Goal: Task Accomplishment & Management: Use online tool/utility

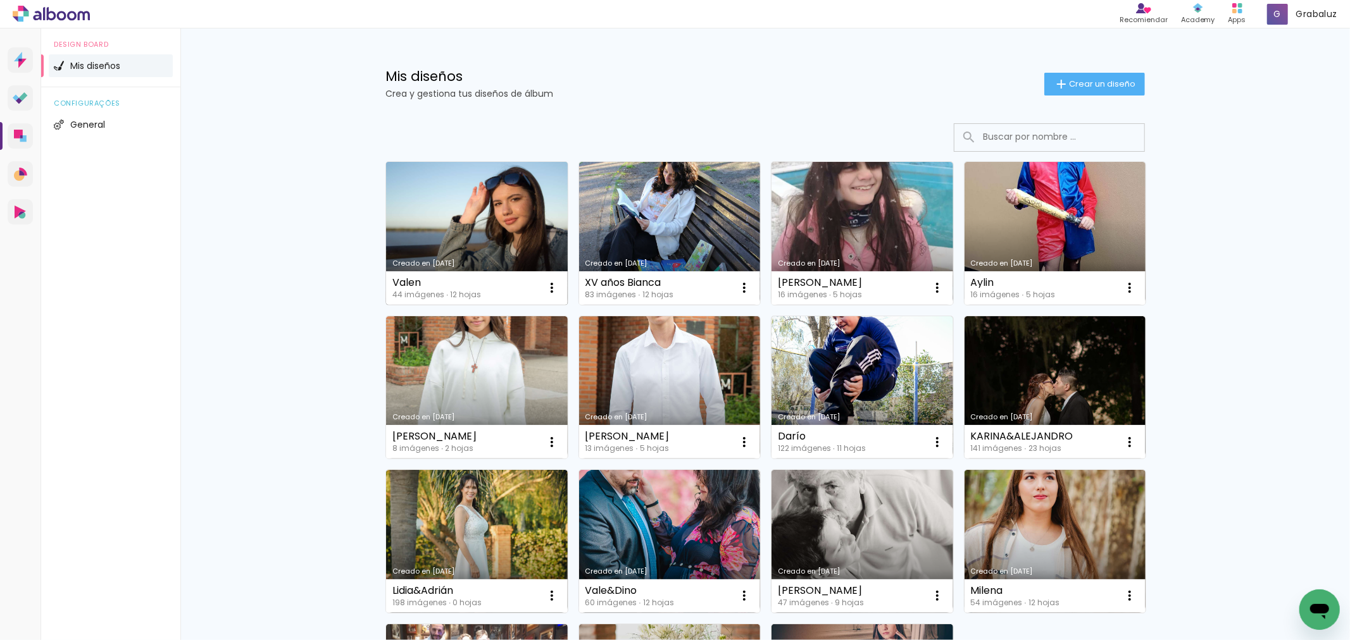
click at [410, 251] on link "Creado en [DATE]" at bounding box center [477, 233] width 182 height 143
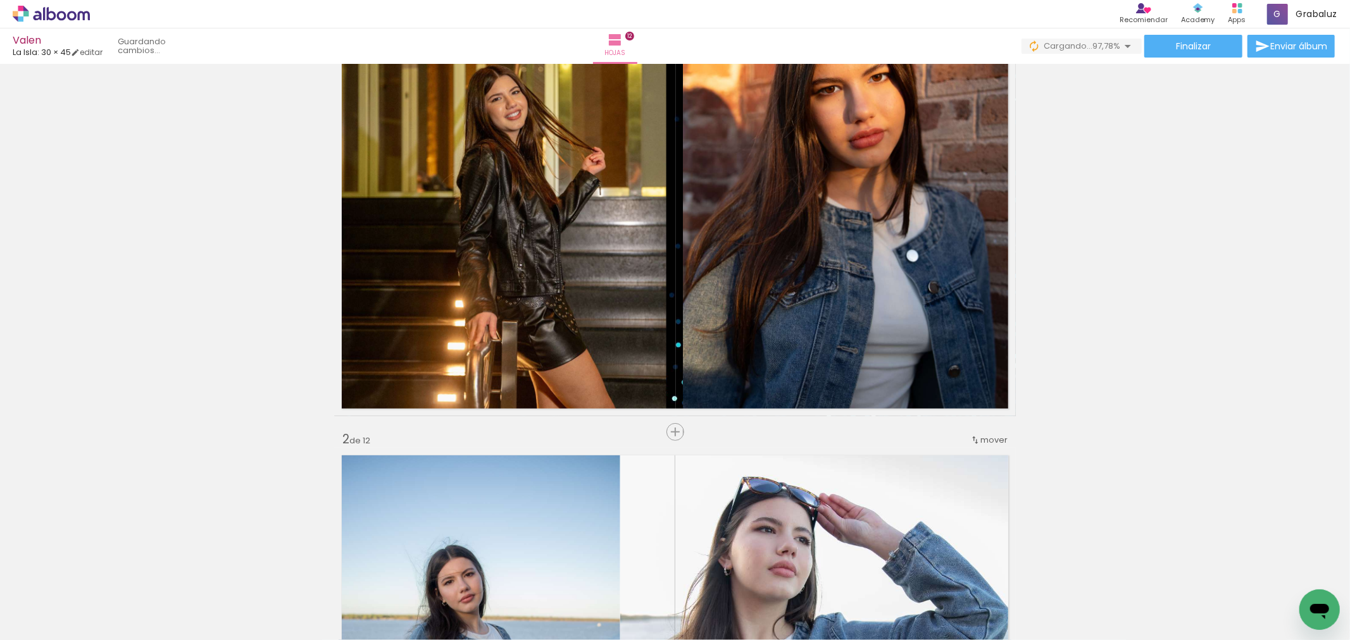
scroll to position [0, 1946]
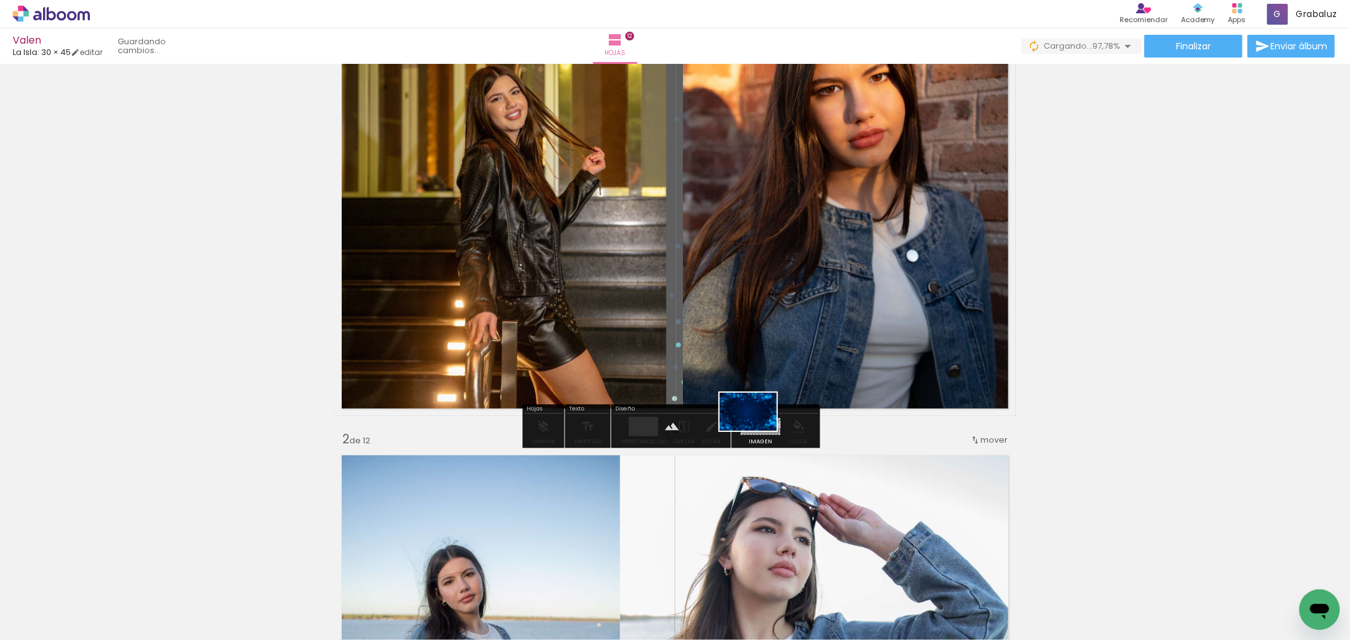
drag, startPoint x: 1295, startPoint y: 595, endPoint x: 757, endPoint y: 431, distance: 561.6
click at [757, 431] on quentale-workspace at bounding box center [675, 320] width 1350 height 640
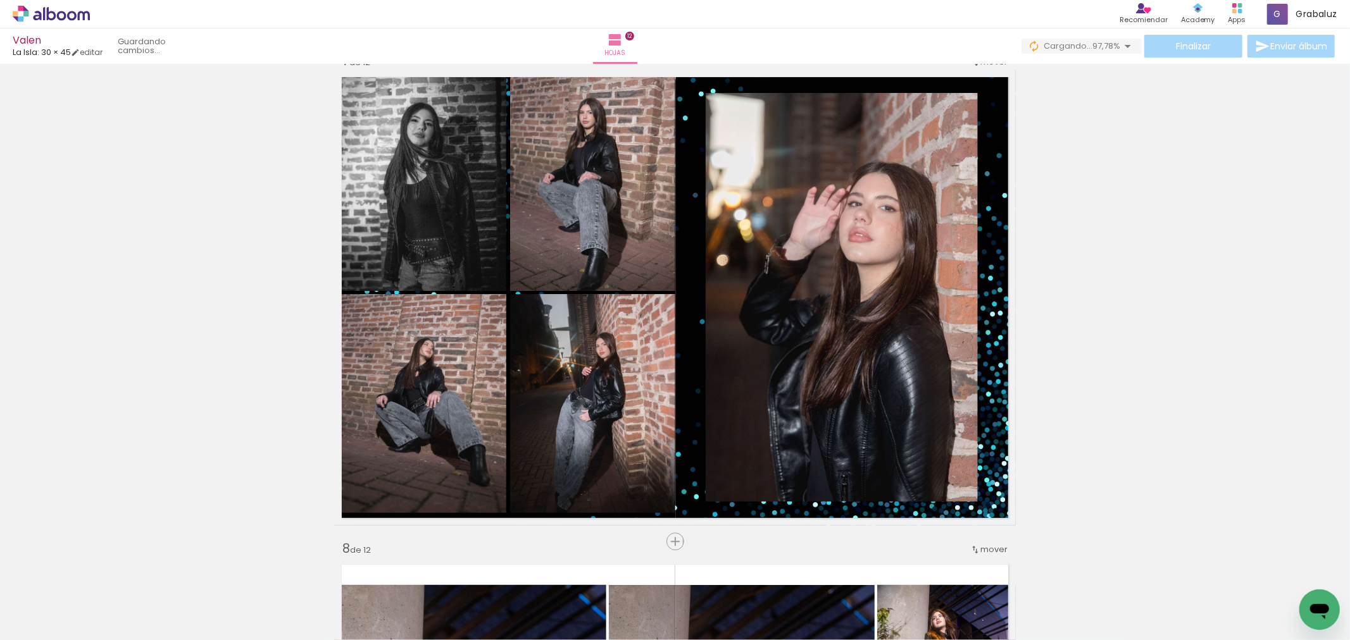
scroll to position [3093, 0]
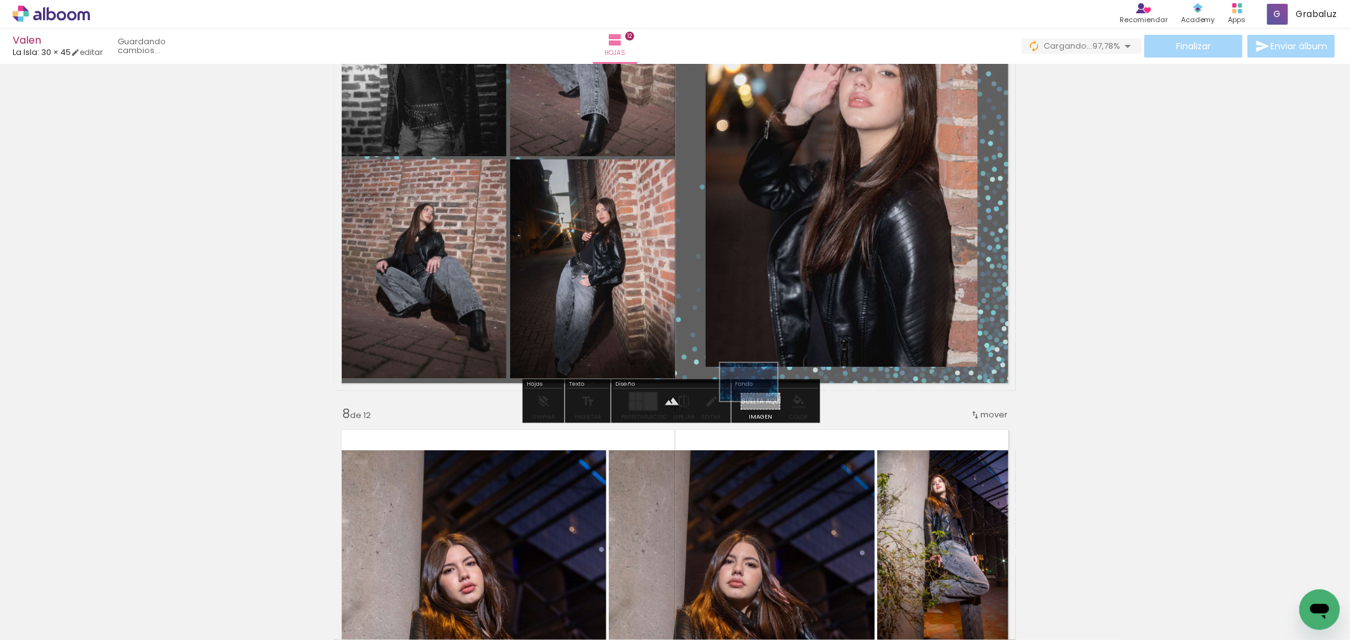
drag, startPoint x: 1294, startPoint y: 606, endPoint x: 758, endPoint y: 401, distance: 573.8
click at [758, 401] on quentale-workspace at bounding box center [675, 320] width 1350 height 640
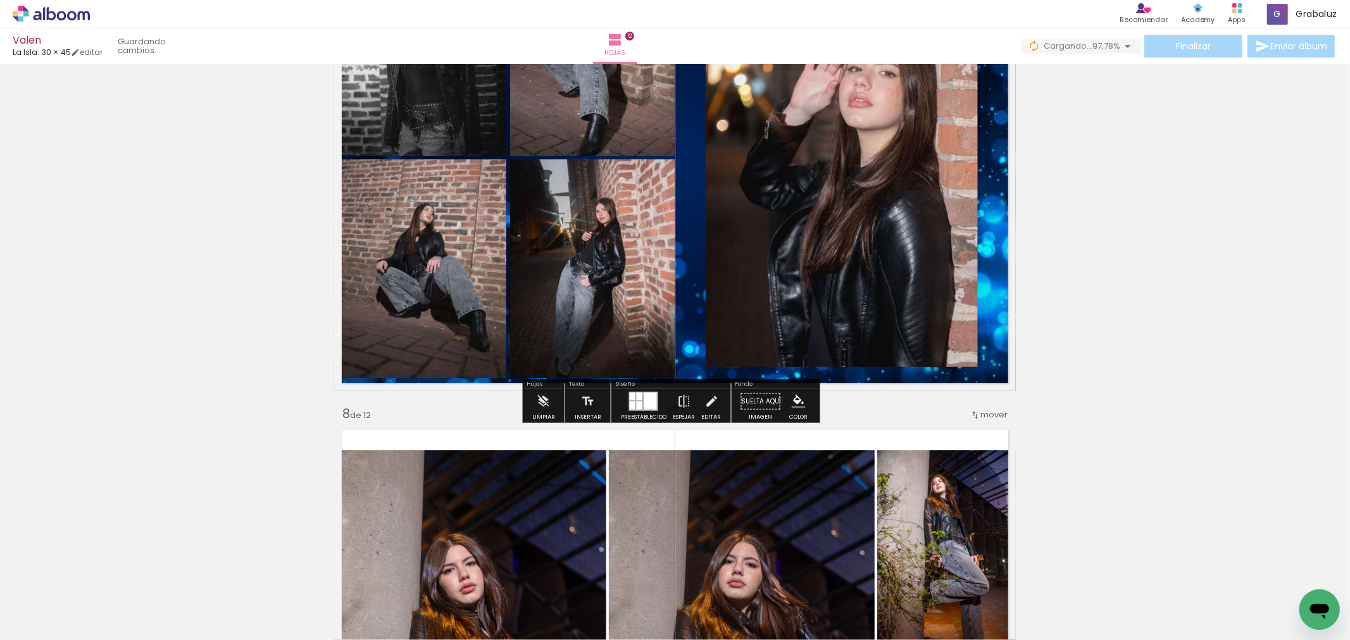
scroll to position [2742, 0]
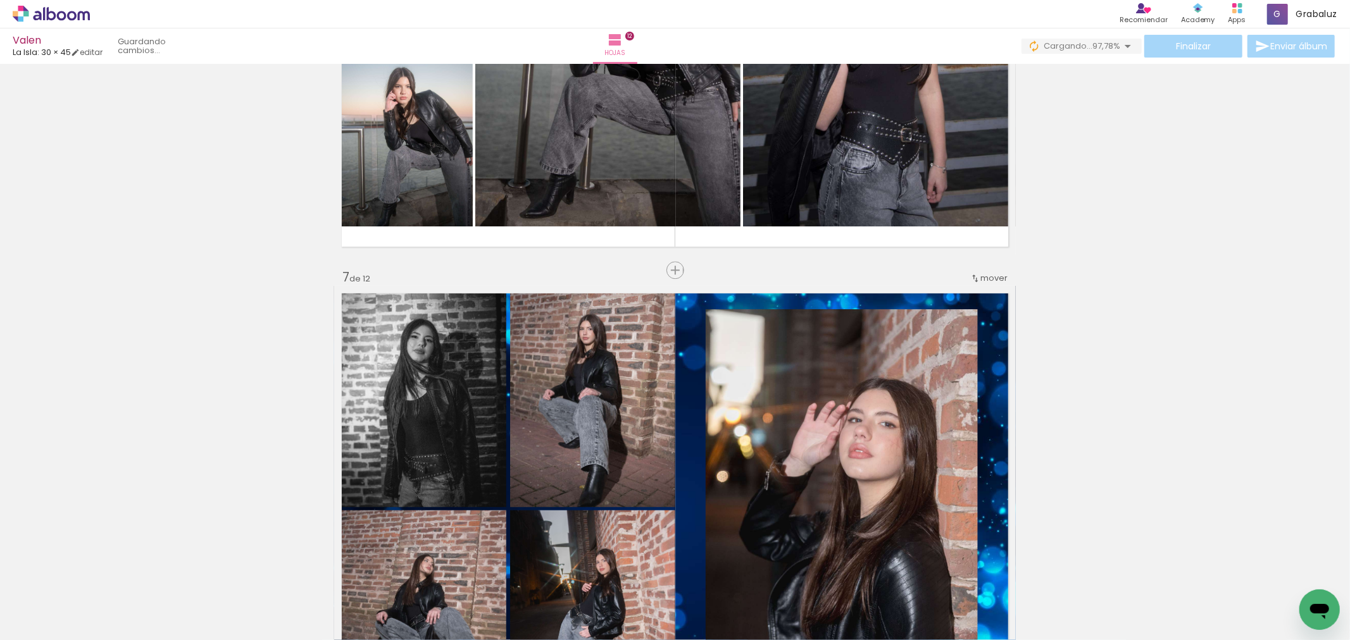
click at [1148, 342] on div "Insertar hoja 1 de 12 Insertar hoja 2 de 12 Insertar hoja 3 de 12 Insertar hoja…" at bounding box center [675, 498] width 1350 height 6343
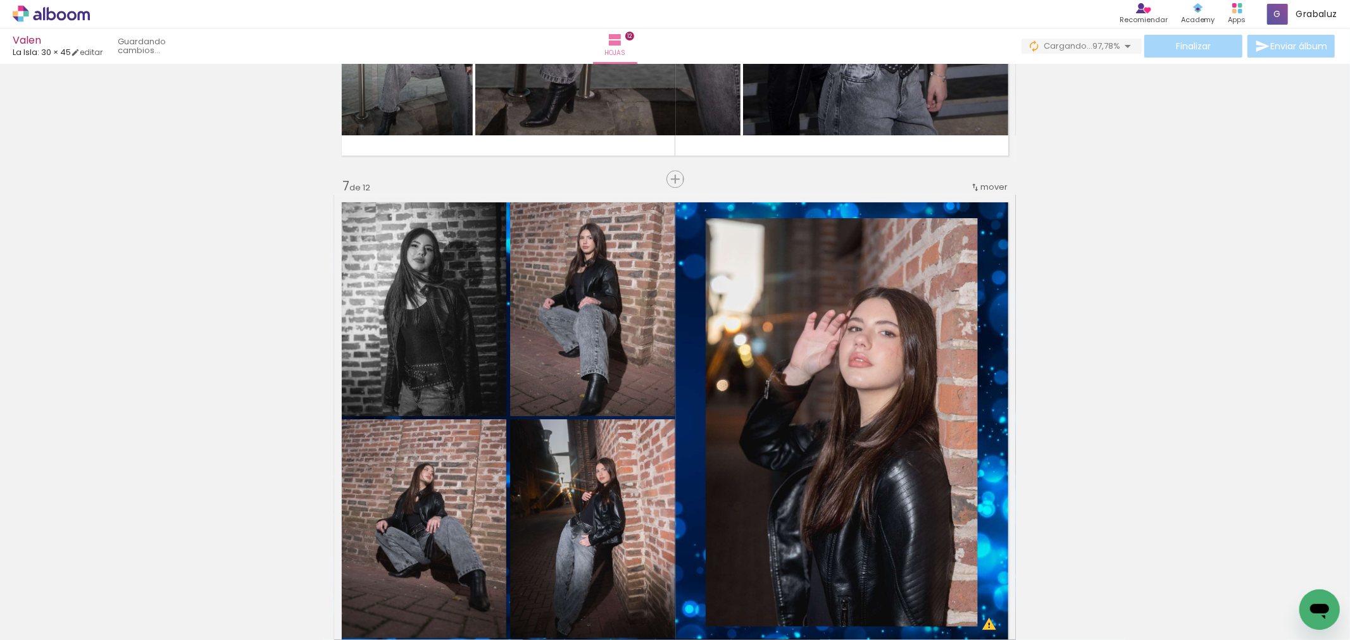
scroll to position [2952, 0]
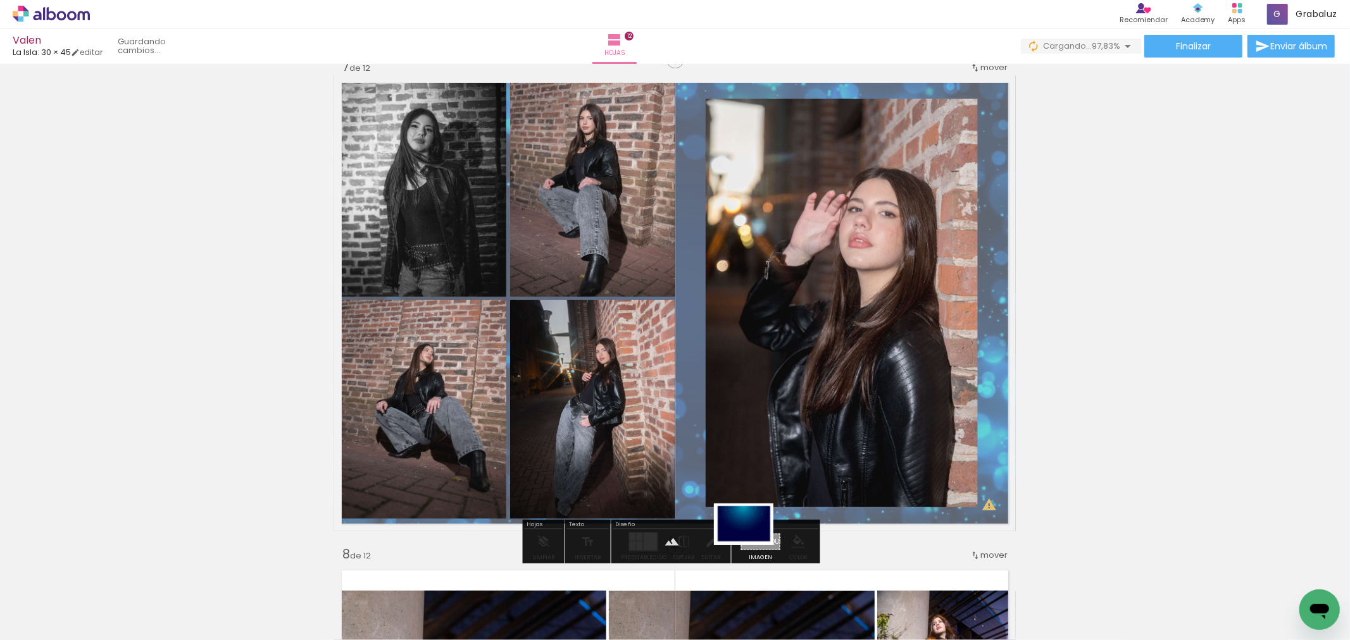
drag, startPoint x: 1348, startPoint y: 599, endPoint x: 753, endPoint y: 542, distance: 598.1
click at [753, 542] on quentale-workspace at bounding box center [675, 320] width 1350 height 640
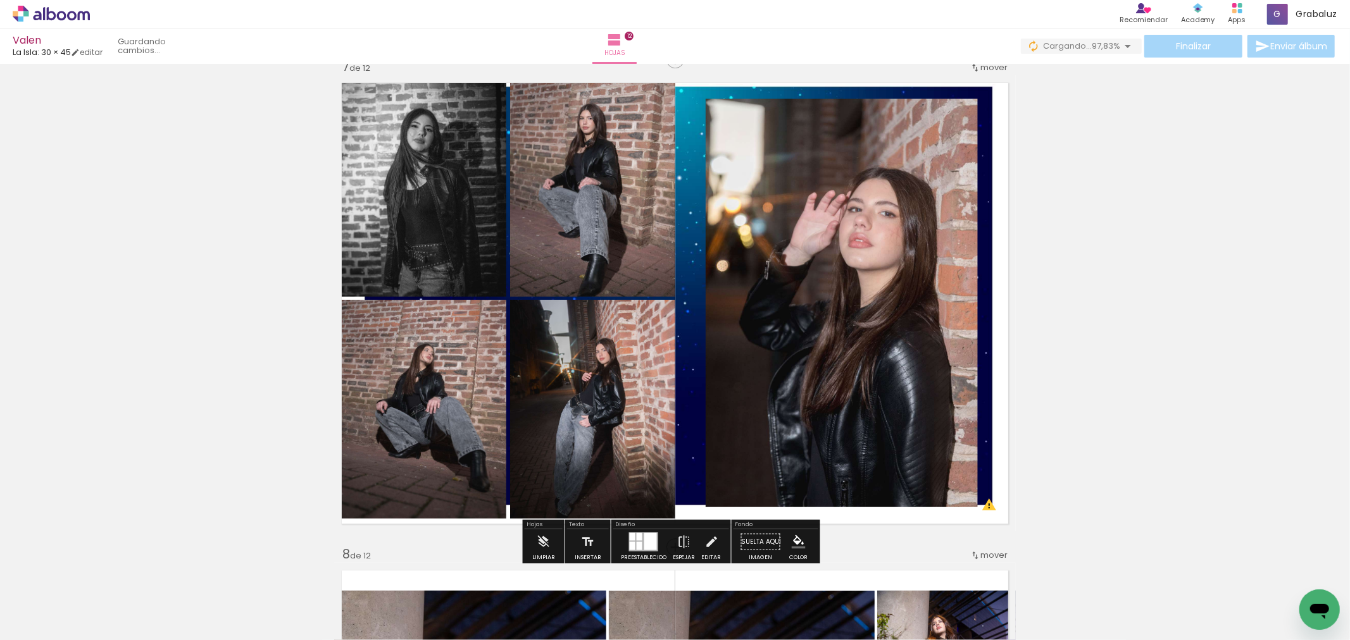
scroll to position [0, 1946]
click at [690, 147] on quentale-layouter at bounding box center [674, 303] width 681 height 456
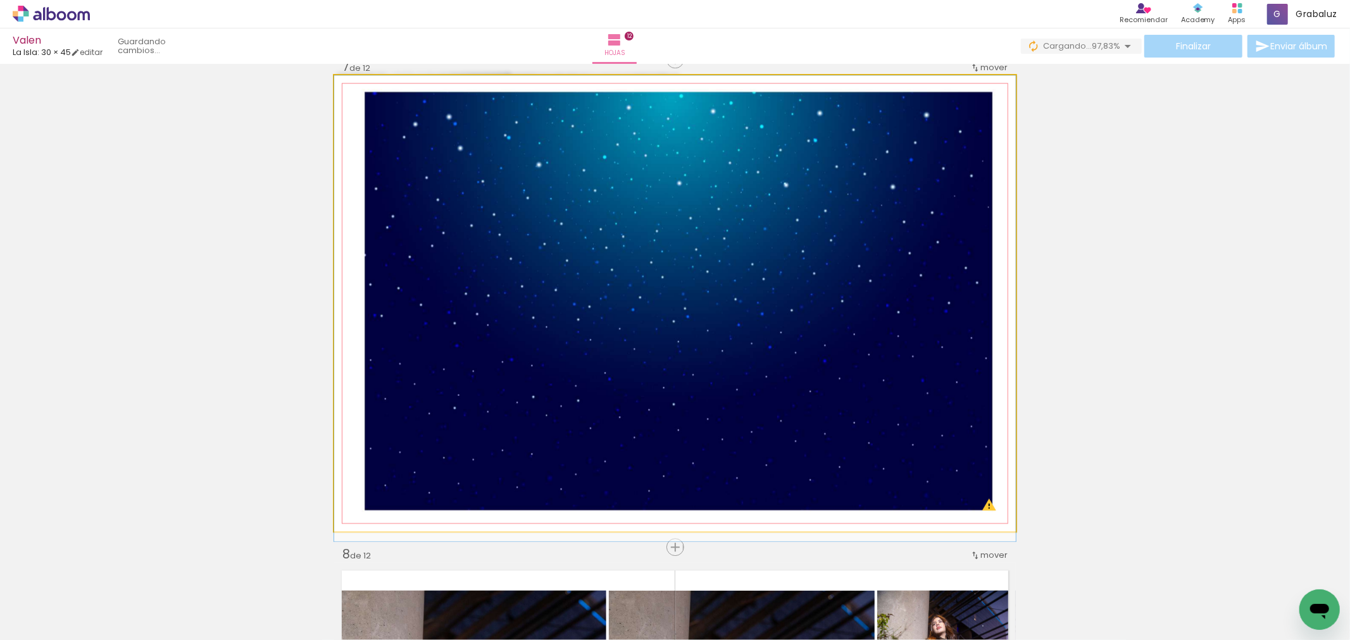
drag, startPoint x: 510, startPoint y: 184, endPoint x: 428, endPoint y: 98, distance: 119.0
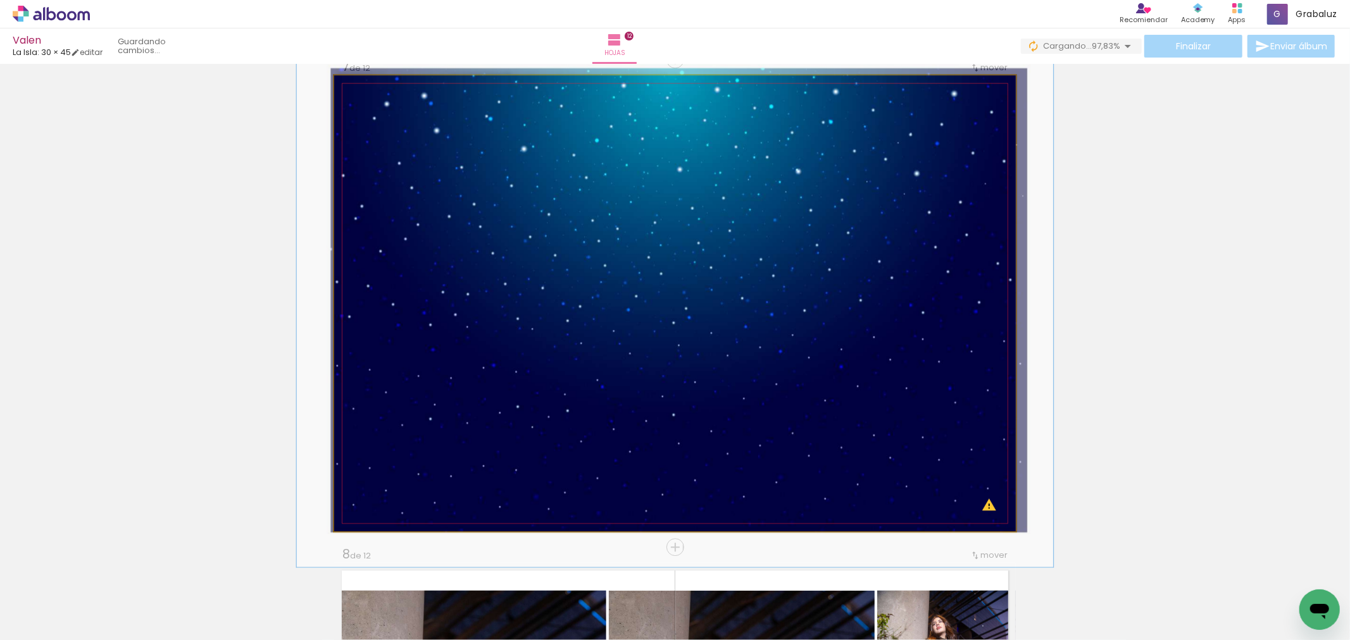
click at [387, 112] on div at bounding box center [388, 107] width 20 height 20
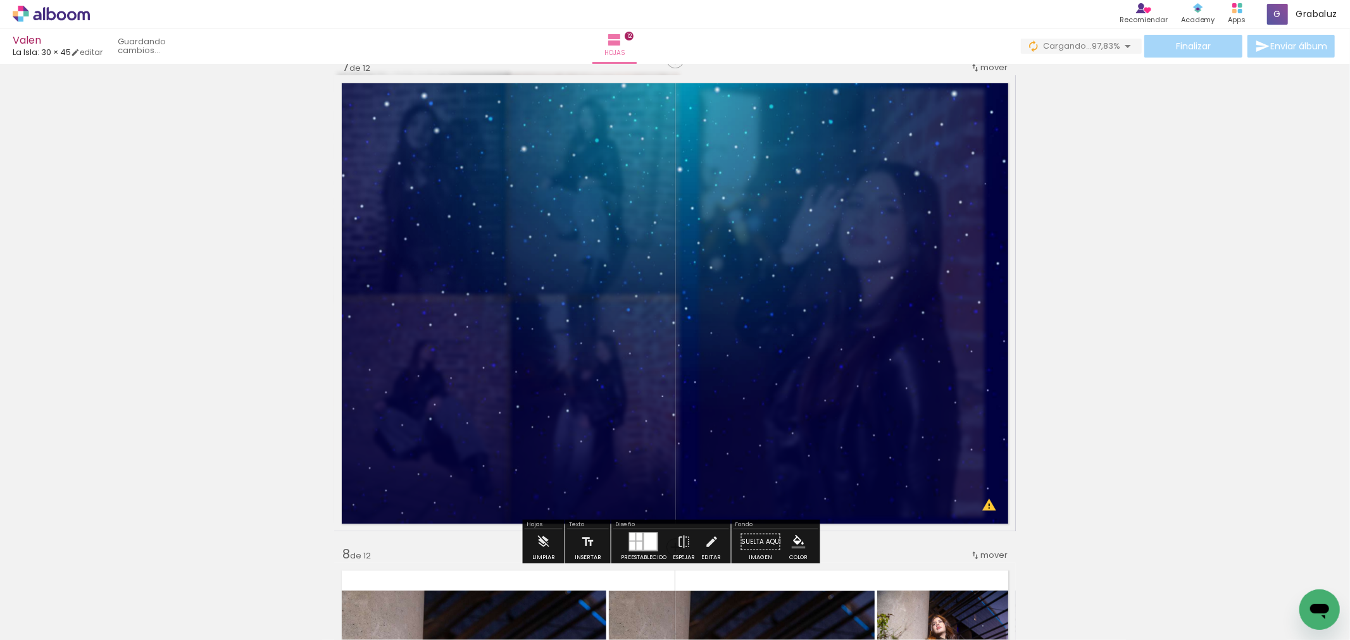
click at [1233, 194] on div "Insertar hoja 1 de 12 Insertar hoja 2 de 12 Insertar hoja 3 de 12 Insertar hoja…" at bounding box center [675, 287] width 1350 height 6343
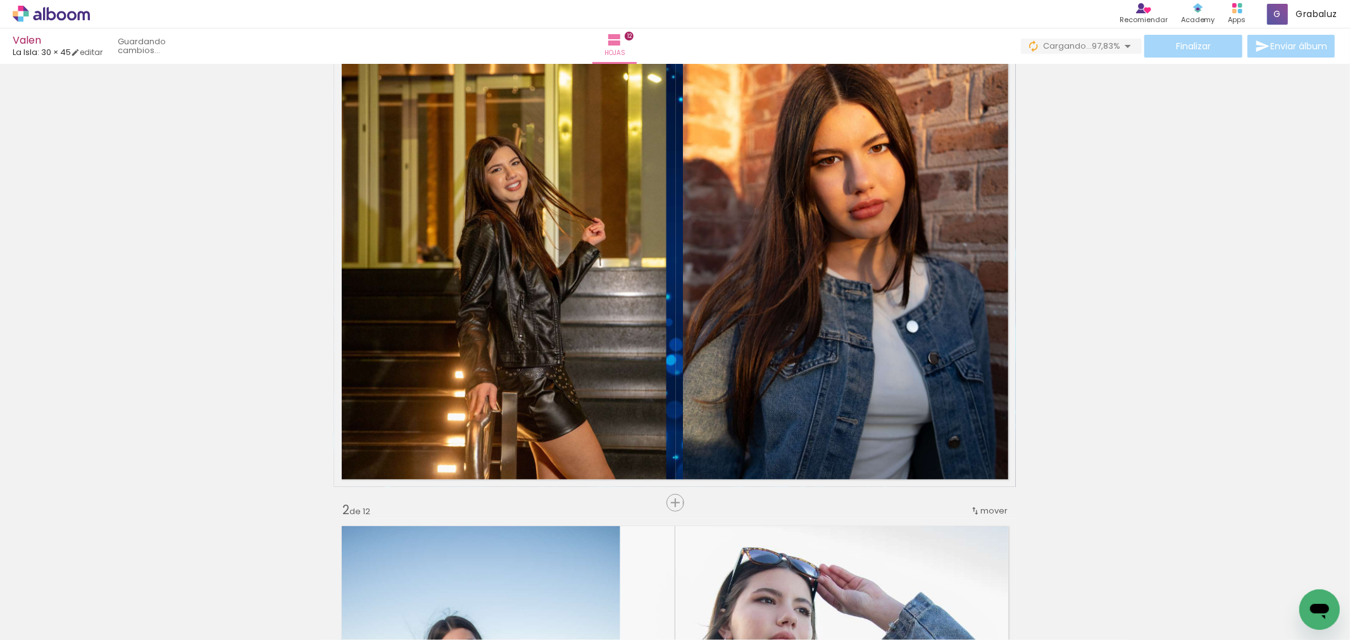
scroll to position [0, 0]
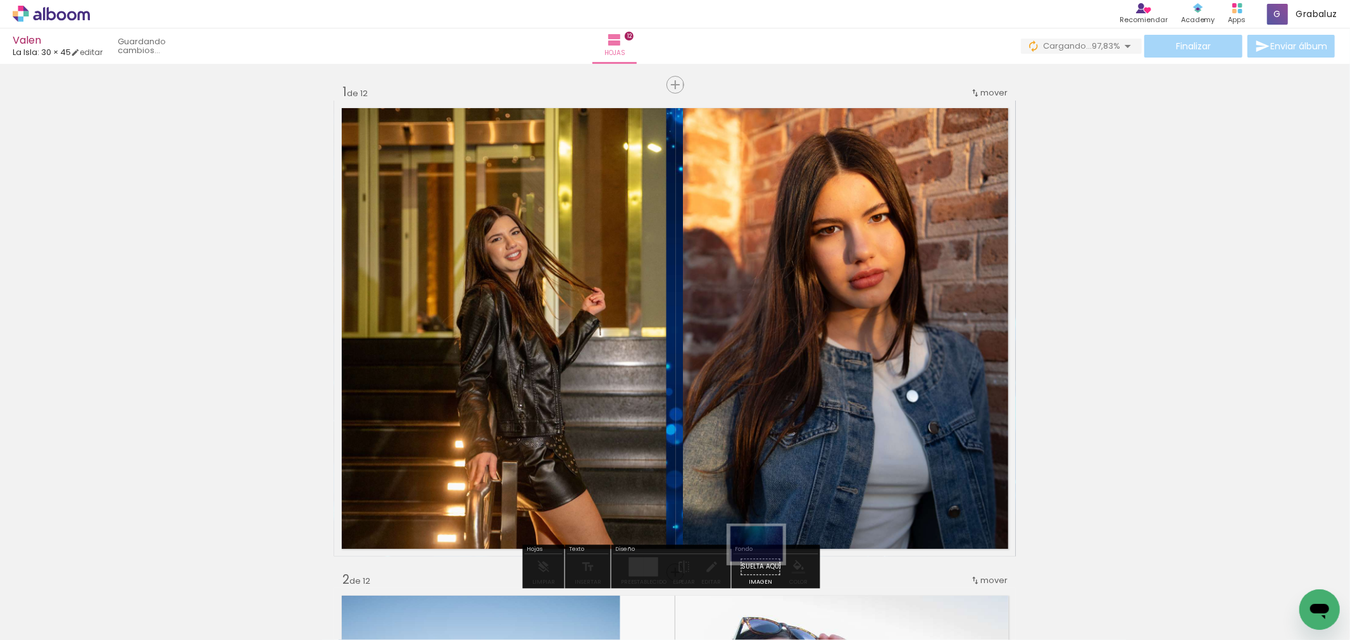
drag, startPoint x: 1345, startPoint y: 605, endPoint x: 764, endPoint y: 563, distance: 582.4
click at [0, 0] on slot at bounding box center [0, 0] width 0 height 0
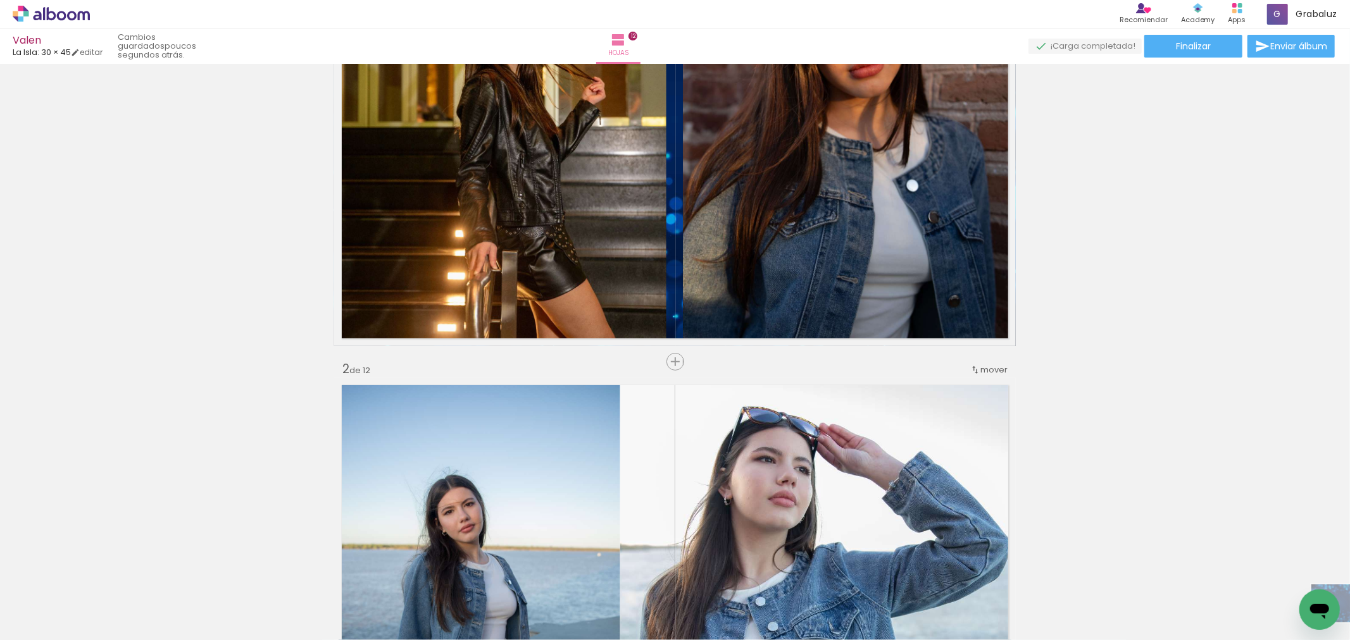
drag, startPoint x: 1305, startPoint y: 628, endPoint x: 1338, endPoint y: 627, distance: 32.9
click at [0, 0] on slot at bounding box center [0, 0] width 0 height 0
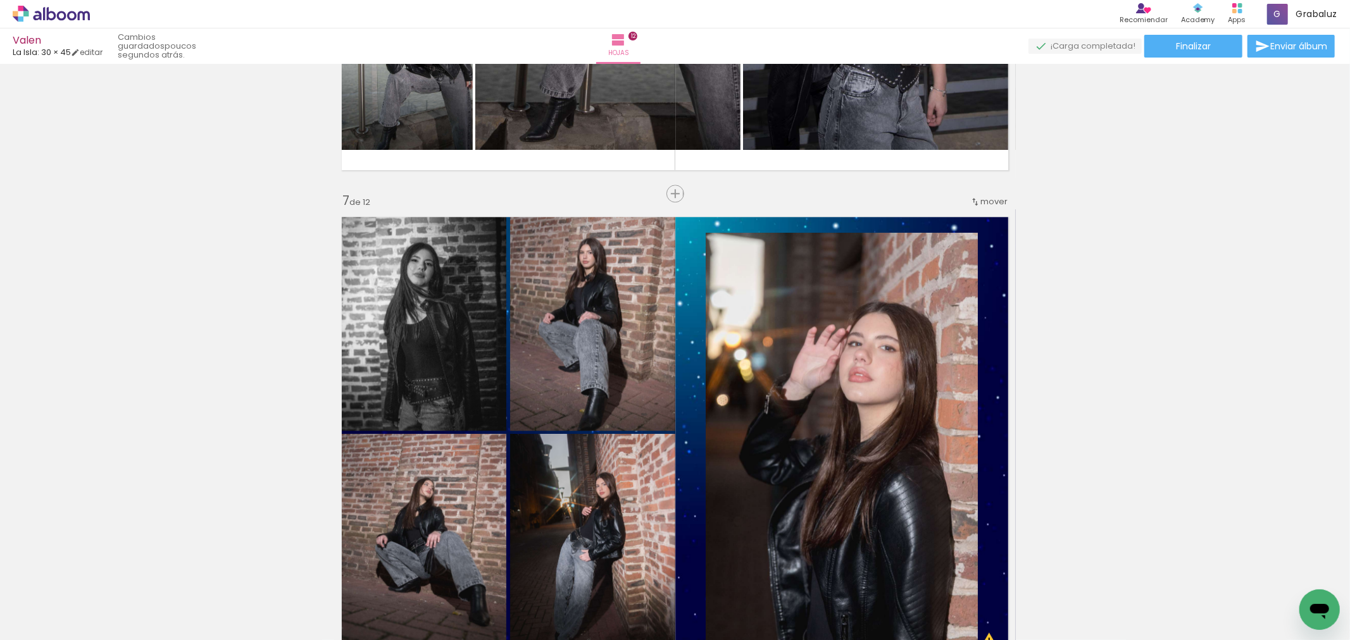
scroll to position [2812, 0]
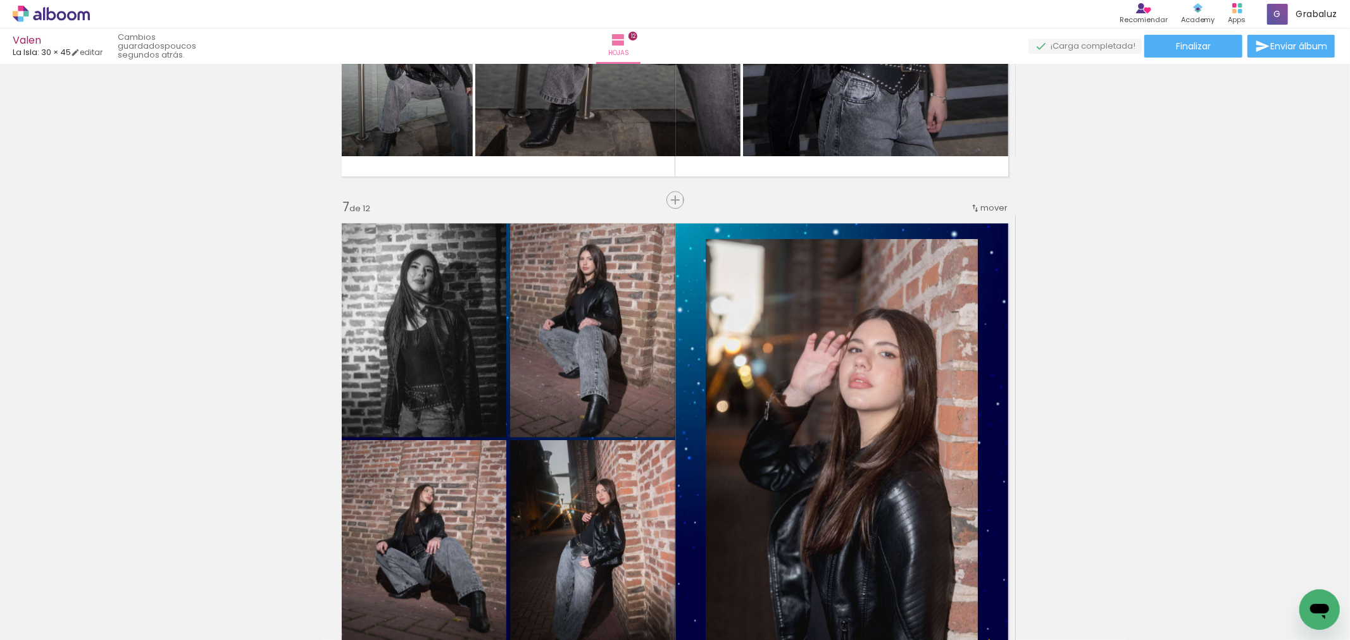
drag, startPoint x: 681, startPoint y: 364, endPoint x: 691, endPoint y: 337, distance: 28.8
click at [684, 357] on quentale-layouter at bounding box center [674, 444] width 681 height 456
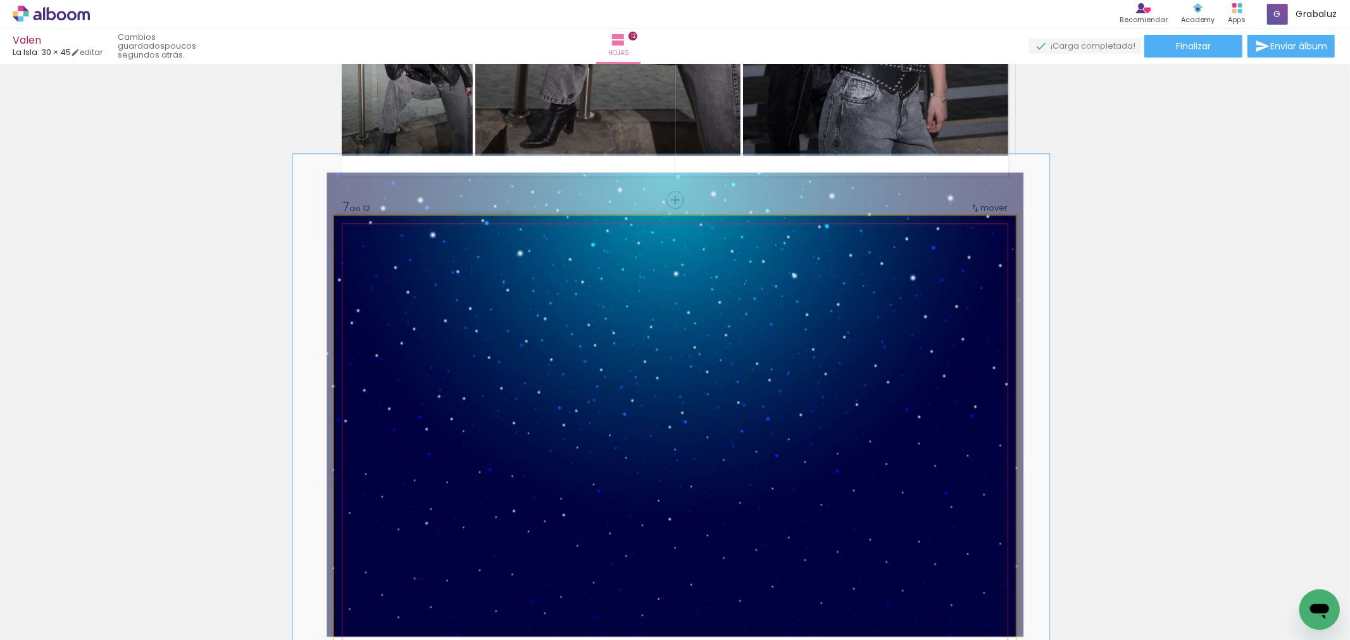
drag, startPoint x: 692, startPoint y: 289, endPoint x: 686, endPoint y: 235, distance: 54.7
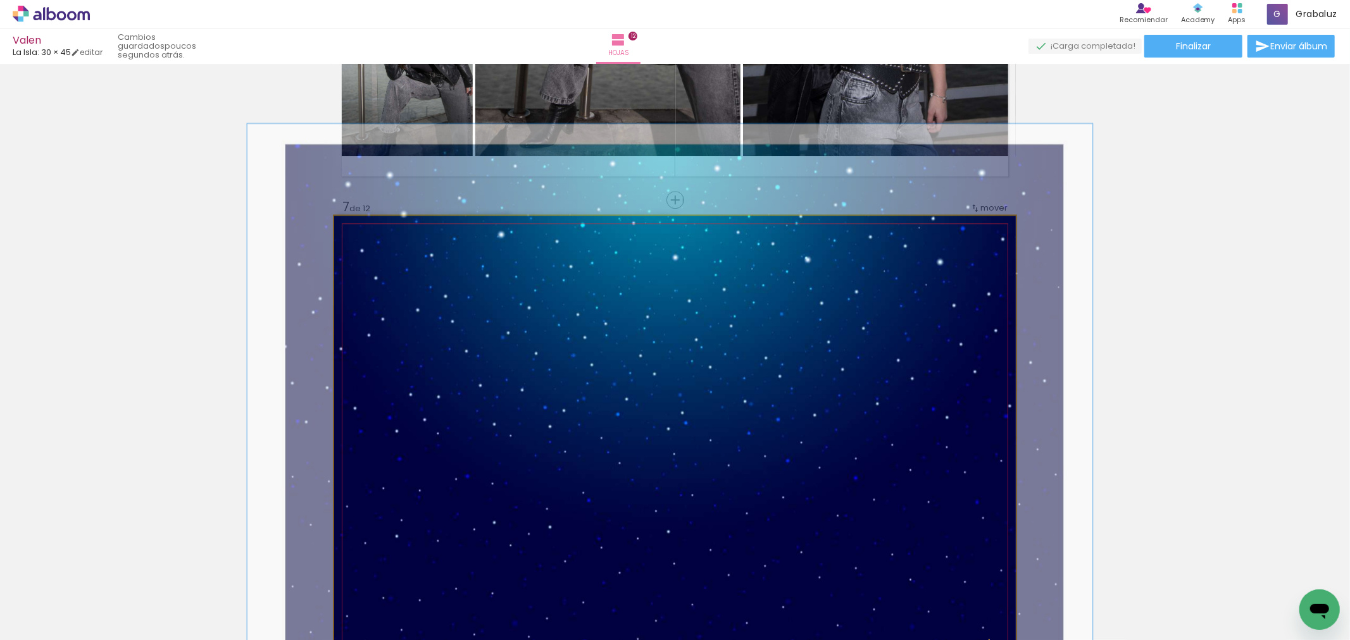
drag, startPoint x: 389, startPoint y: 245, endPoint x: 395, endPoint y: 243, distance: 6.6
type paper-slider "124"
click at [395, 243] on div at bounding box center [395, 248] width 20 height 20
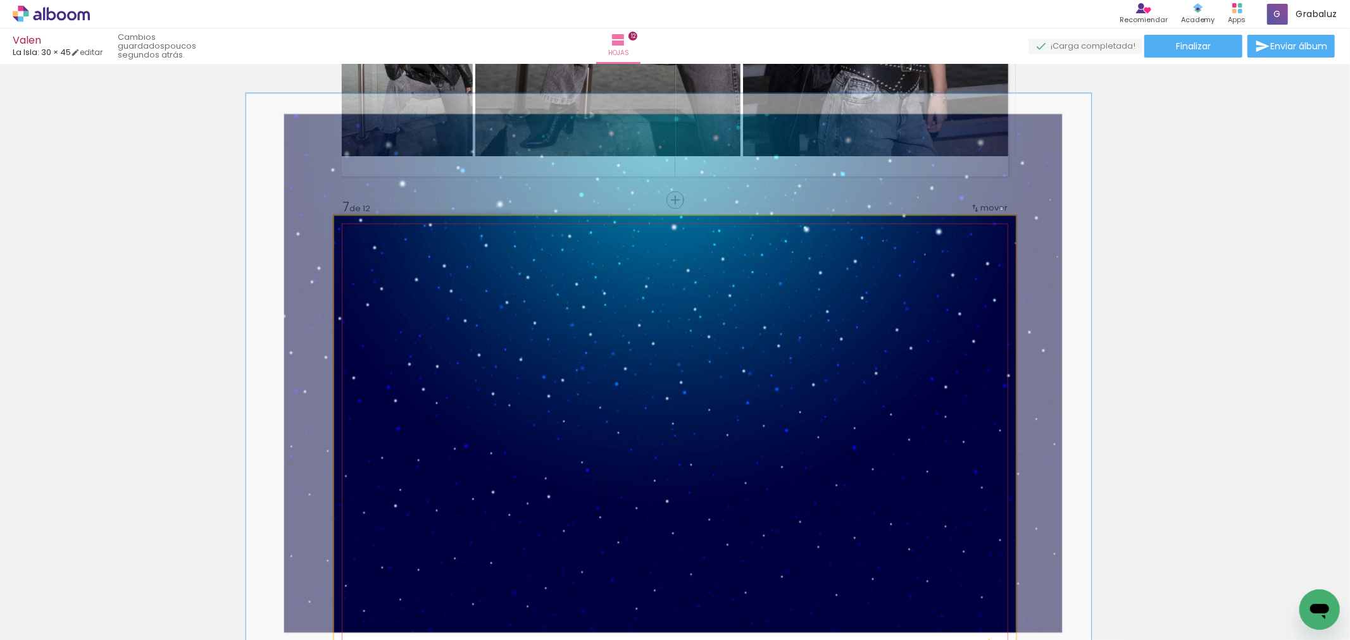
drag, startPoint x: 680, startPoint y: 312, endPoint x: 679, endPoint y: 257, distance: 55.1
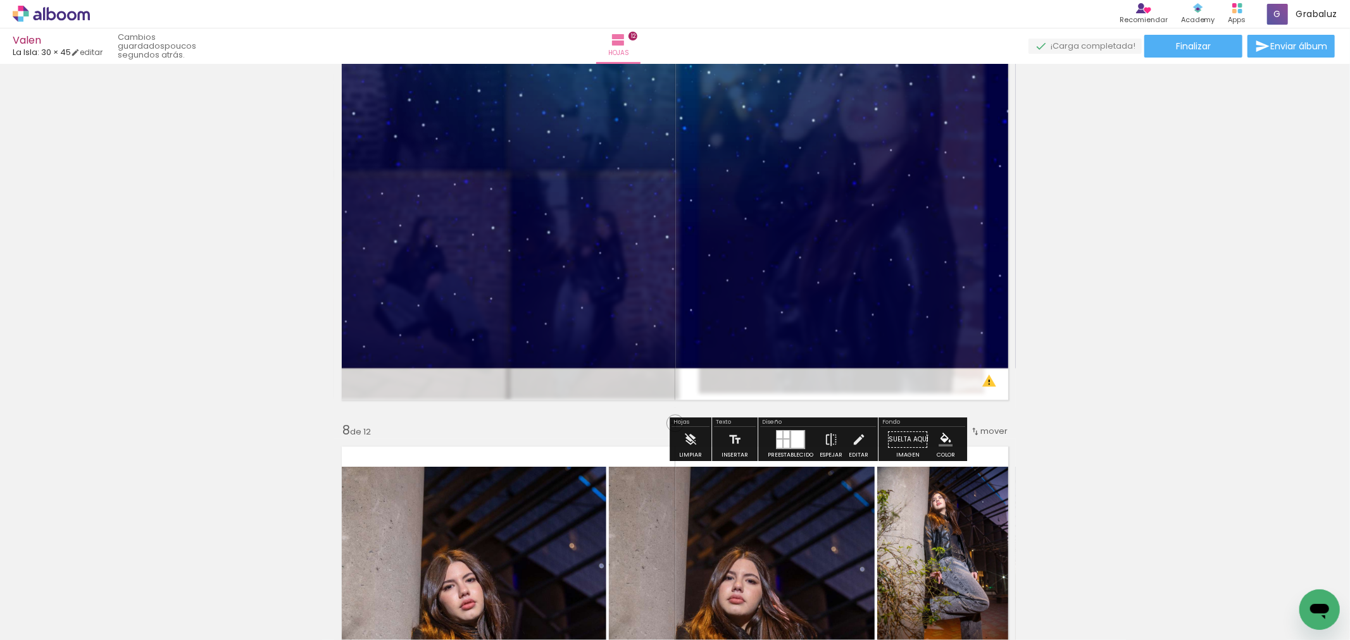
scroll to position [3051, 0]
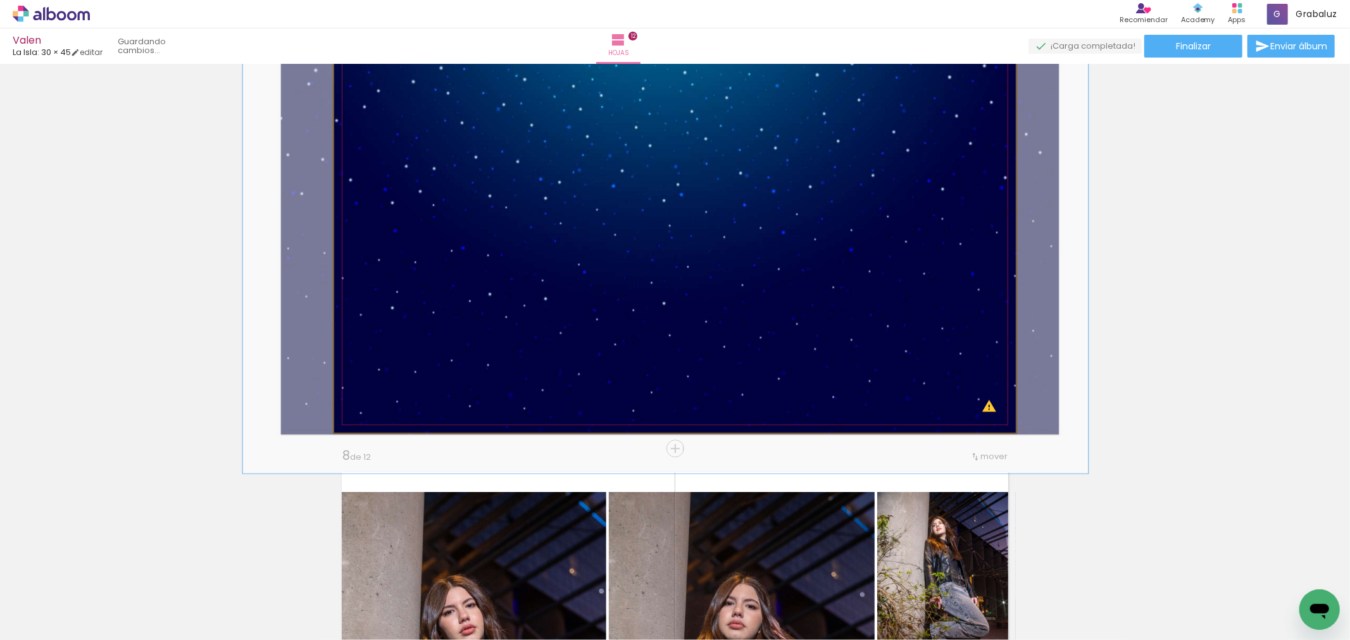
drag, startPoint x: 700, startPoint y: 271, endPoint x: 697, endPoint y: 312, distance: 41.2
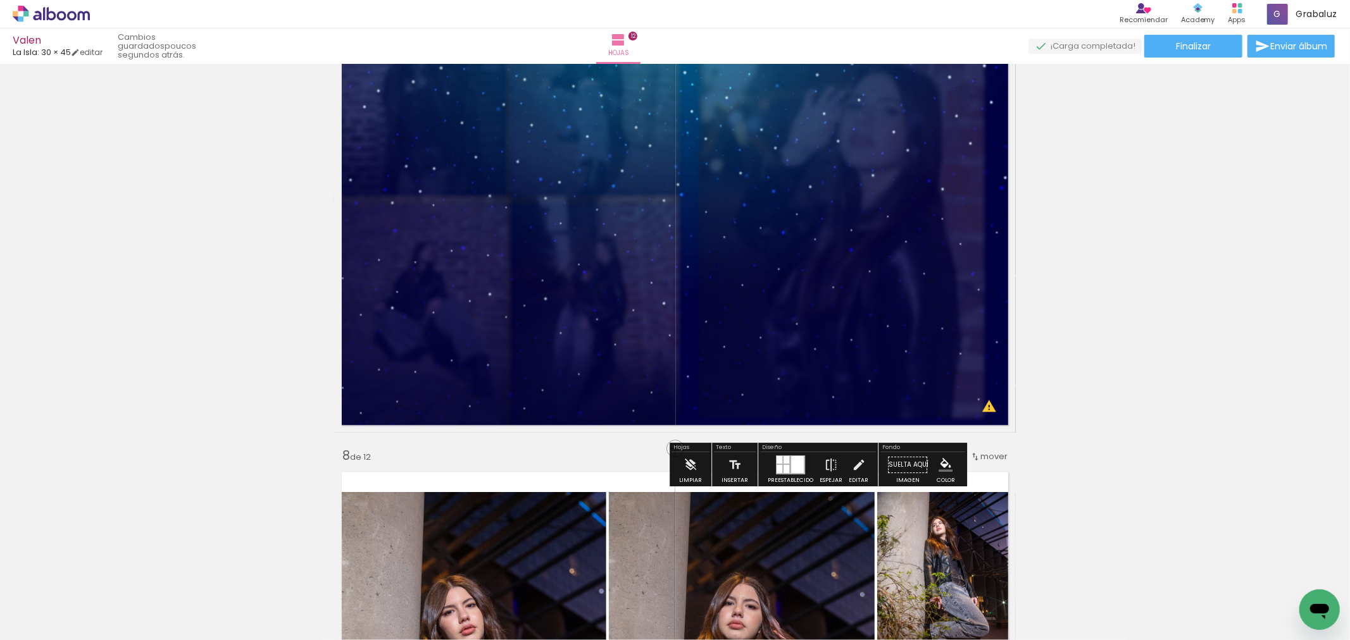
click at [1216, 404] on div "Insertar hoja 1 de 12 Insertar hoja 2 de 12 Insertar hoja 3 de 12 Insertar hoja…" at bounding box center [675, 188] width 1350 height 6343
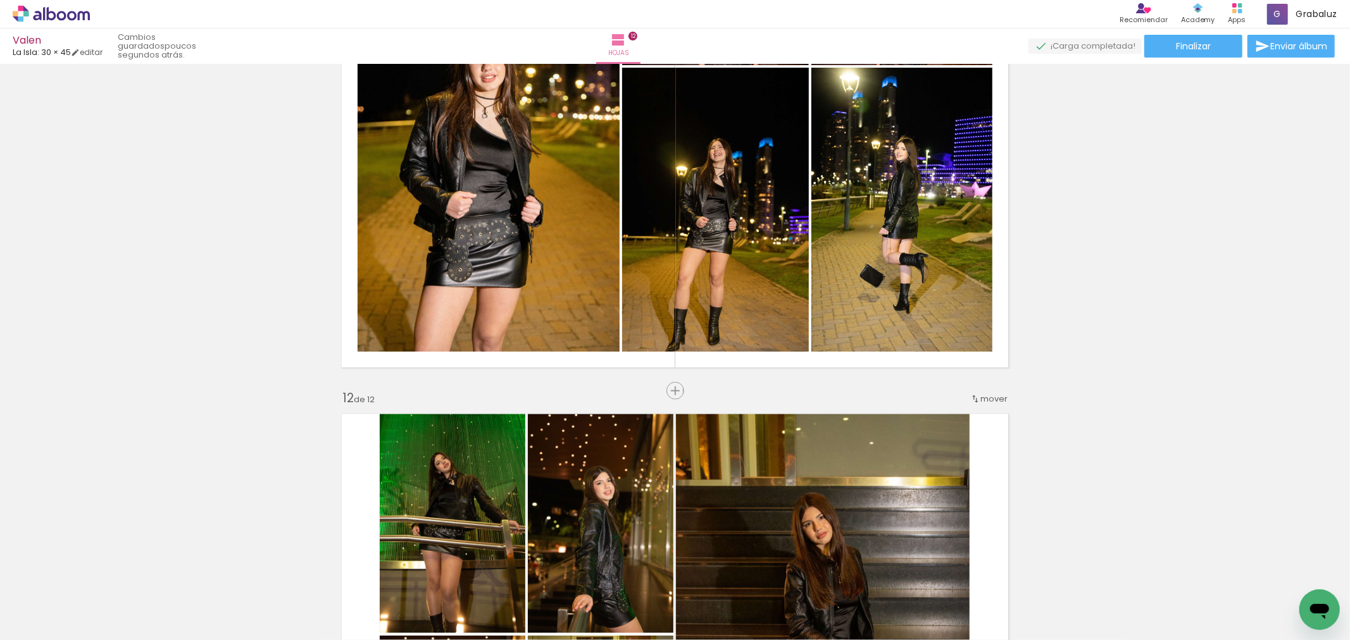
scroll to position [4768, 0]
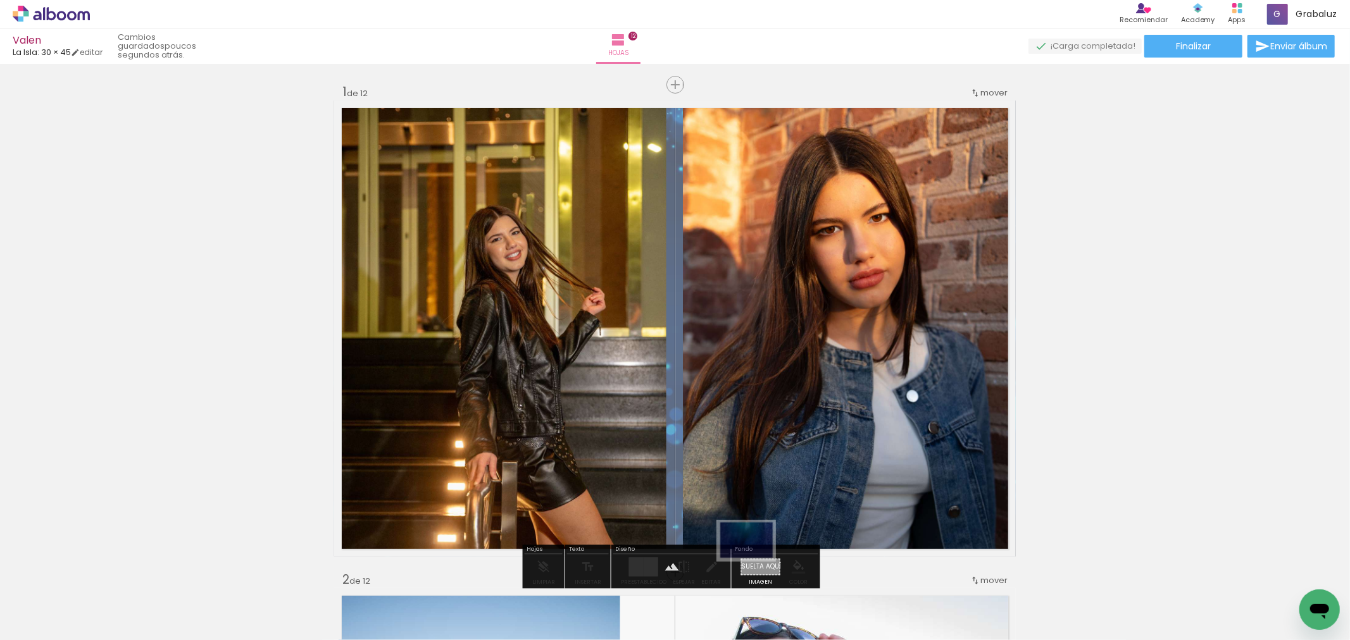
drag, startPoint x: 1295, startPoint y: 590, endPoint x: 755, endPoint y: 559, distance: 540.6
click at [755, 559] on quentale-workspace at bounding box center [675, 320] width 1350 height 640
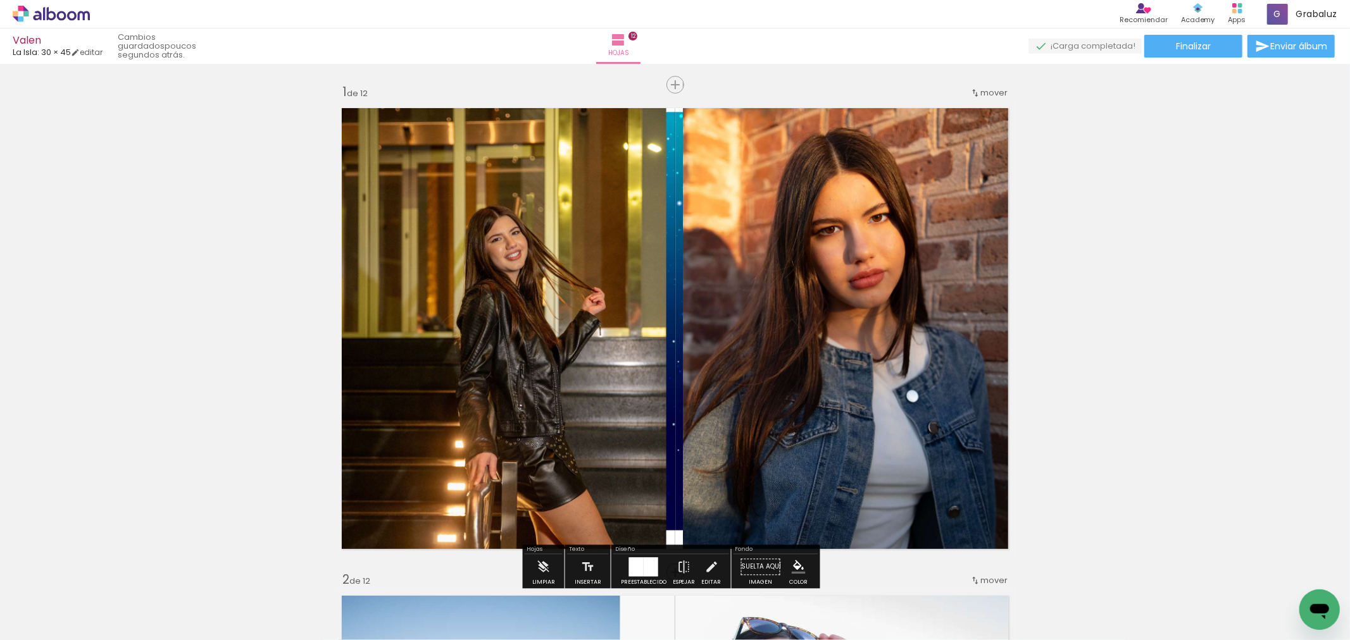
click at [662, 236] on quentale-layouter at bounding box center [674, 329] width 681 height 456
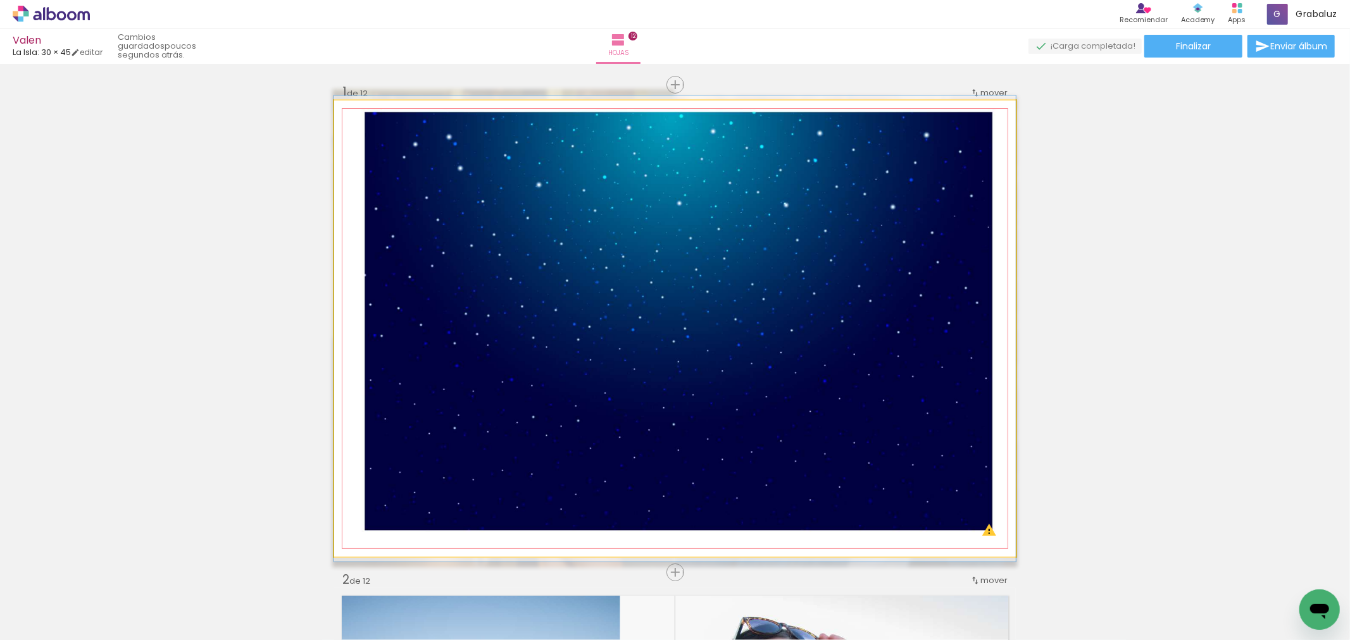
click at [662, 236] on quentale-photo at bounding box center [674, 329] width 681 height 456
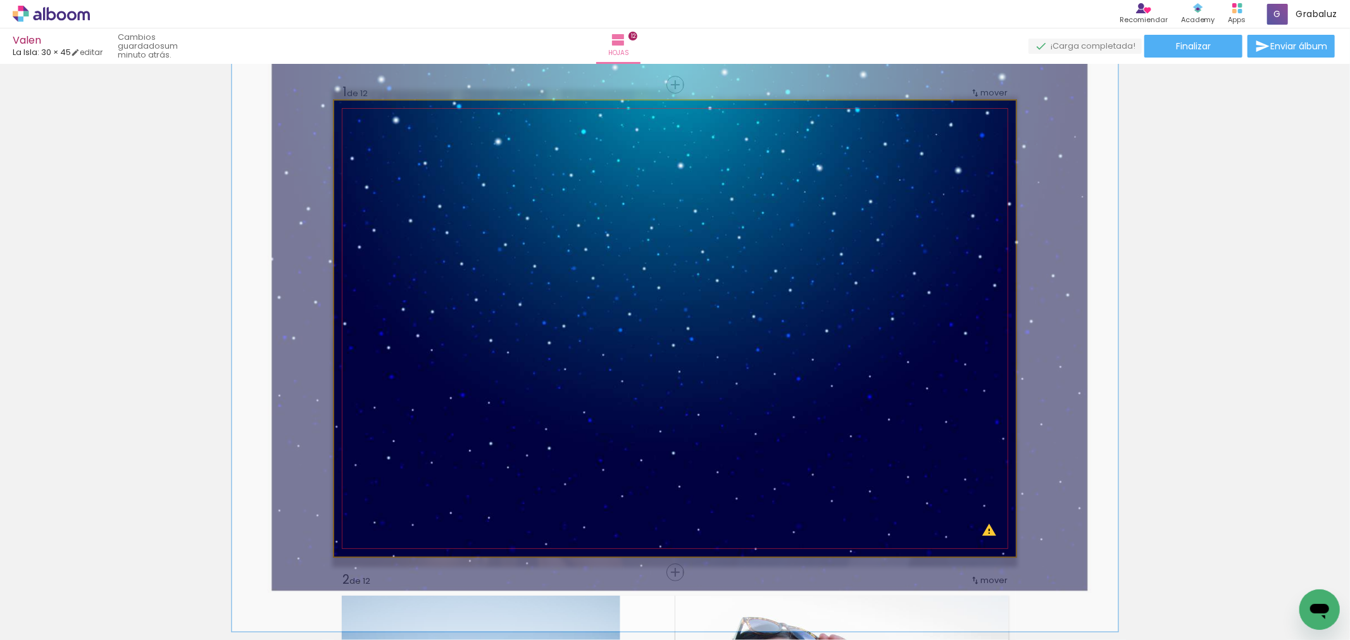
drag, startPoint x: 383, startPoint y: 137, endPoint x: 397, endPoint y: 135, distance: 13.4
type paper-slider "130"
click at [397, 135] on div at bounding box center [396, 133] width 20 height 20
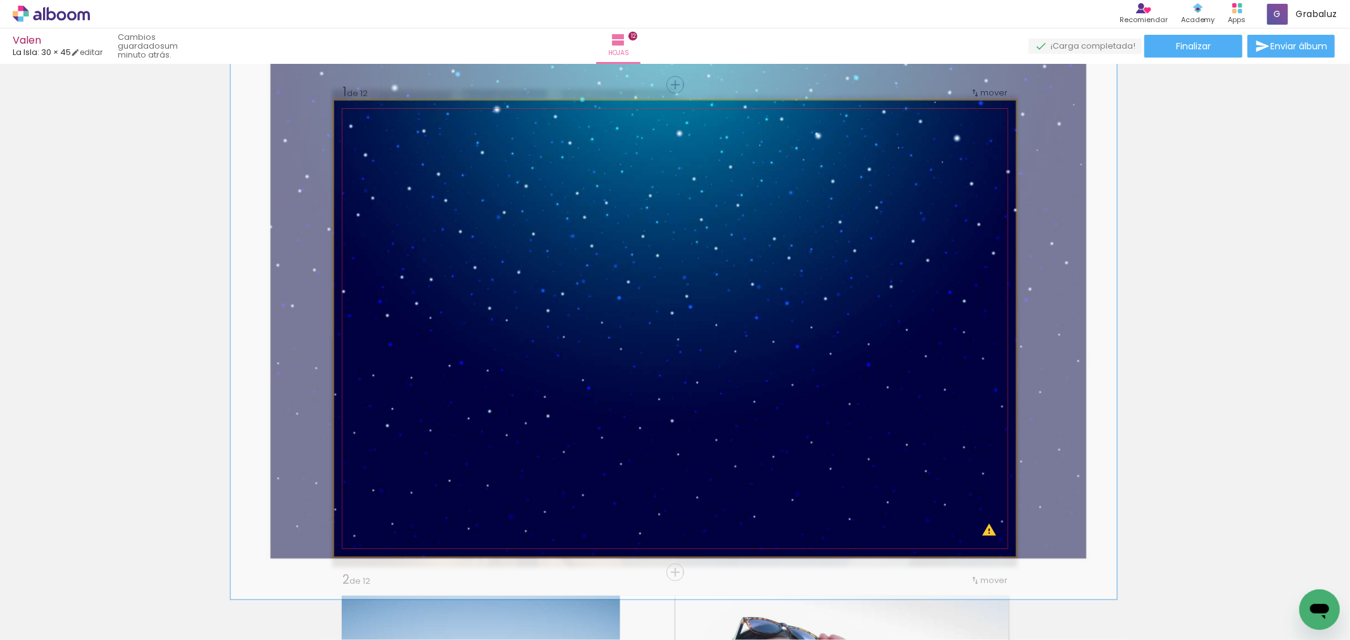
drag, startPoint x: 517, startPoint y: 220, endPoint x: 516, endPoint y: 191, distance: 29.1
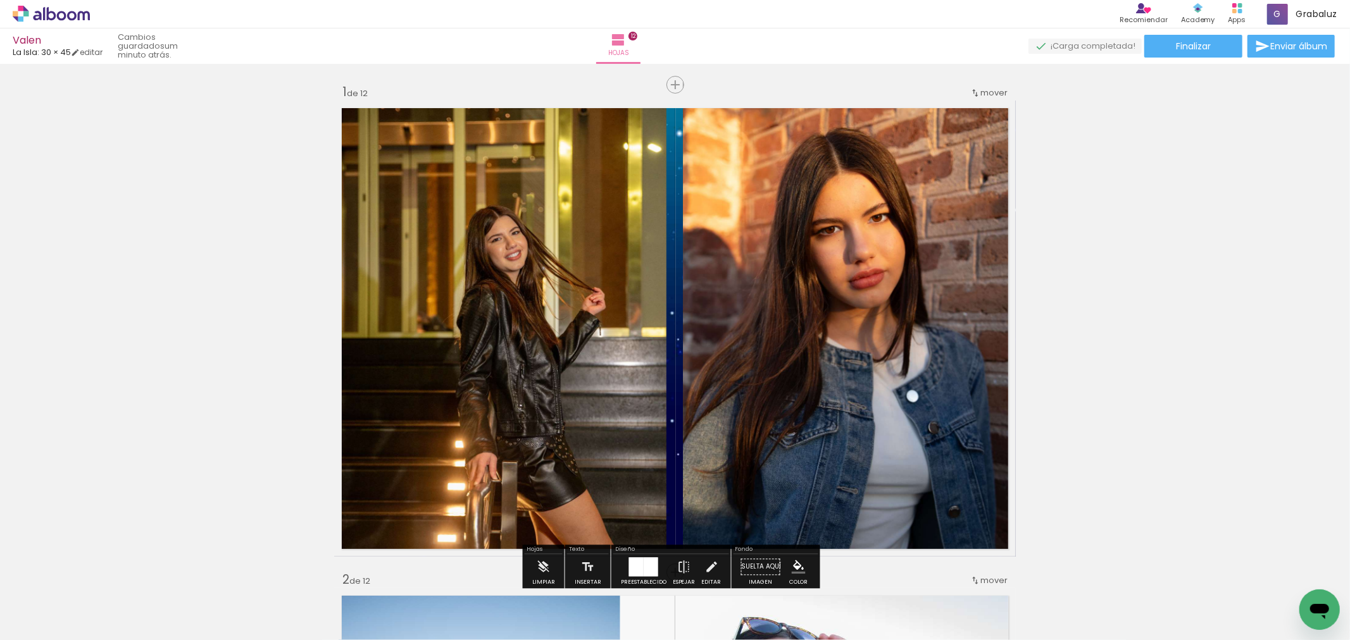
click at [1349, 134] on div at bounding box center [1349, 320] width 1 height 640
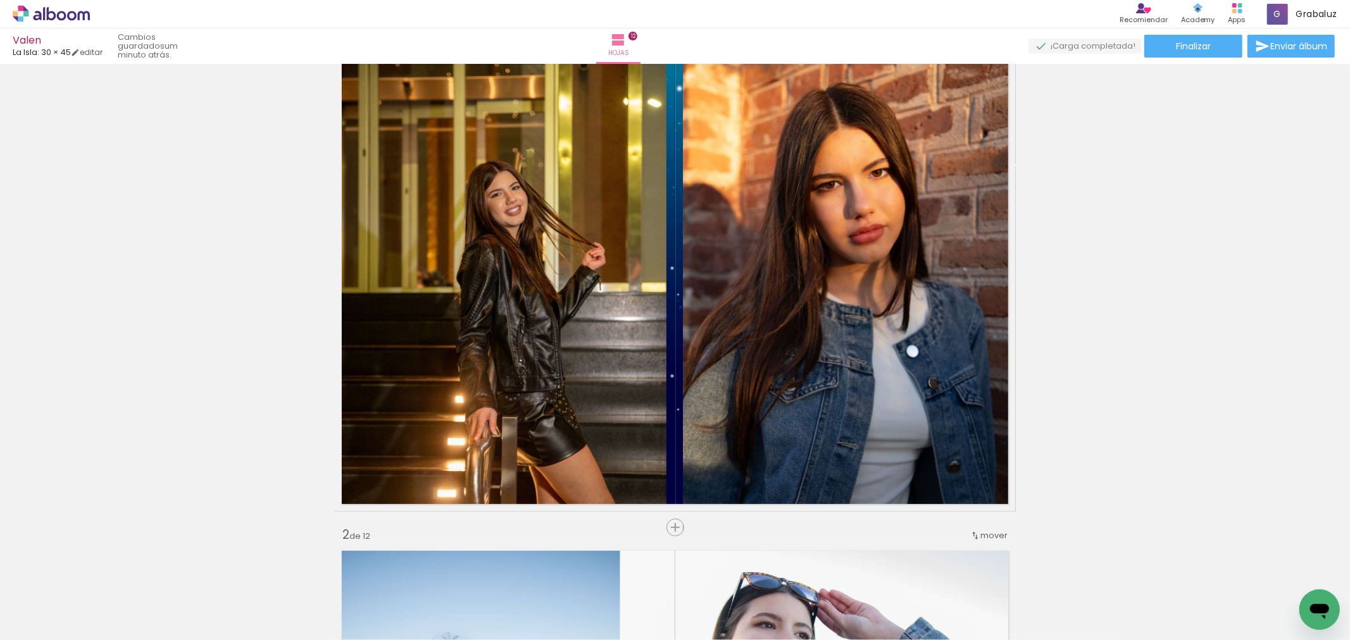
scroll to position [70, 0]
